Goal: Information Seeking & Learning: Learn about a topic

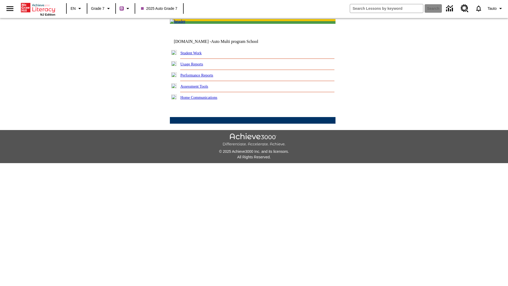
click at [202, 77] on link "Performance Reports" at bounding box center [196, 75] width 33 height 4
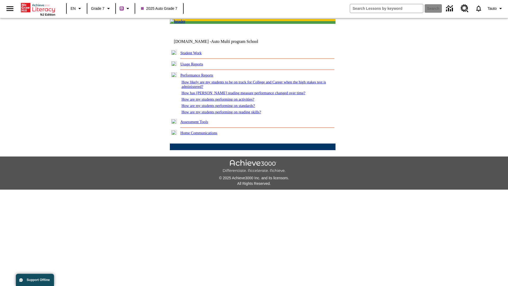
click at [240, 95] on link "How has [PERSON_NAME] reading measure performance changed over time?" at bounding box center [243, 93] width 124 height 4
